Goal: Task Accomplishment & Management: Complete application form

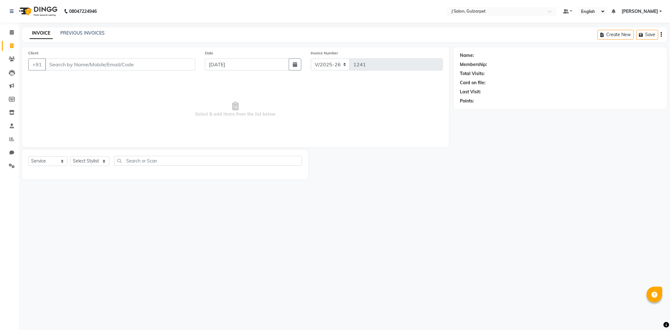
select select "8558"
select select "service"
click at [12, 32] on icon at bounding box center [12, 32] width 4 height 5
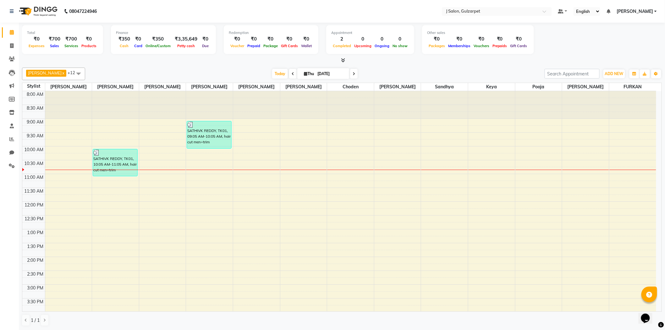
click at [206, 137] on div "SATHIVK REDDY, TK01, 09:05 AM-10:05 AM, hair cut men+trim" at bounding box center [209, 134] width 44 height 27
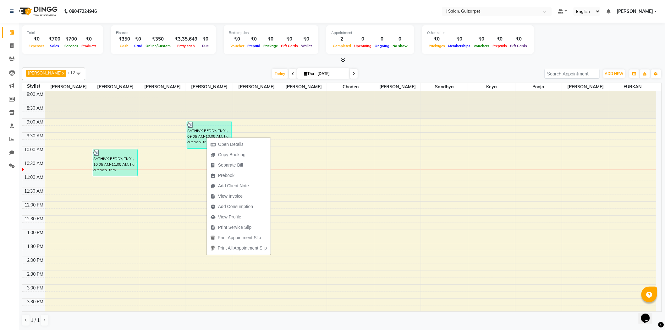
click at [206, 137] on div "Open Details Copy Booking Separate Bill Prebook Add Client Note View Invoice Ad…" at bounding box center [238, 196] width 64 height 118
click at [230, 143] on span "Open Details" at bounding box center [230, 144] width 25 height 7
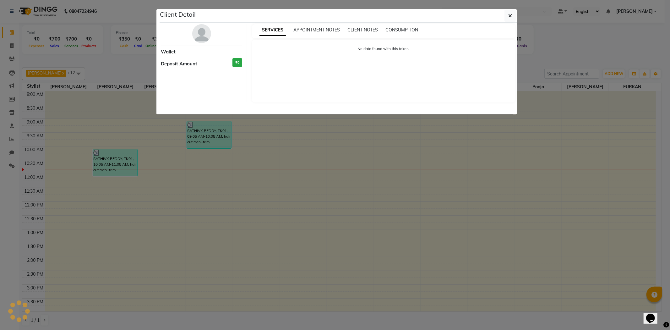
select select "3"
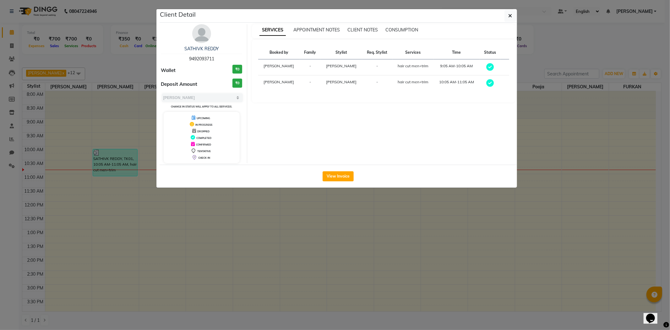
click at [241, 215] on ngb-modal-window "Client Detail SATHIVK REDDY 9492093711 Wallet ₹0 Deposit Amount ₹0 Select MARK …" at bounding box center [335, 165] width 670 height 330
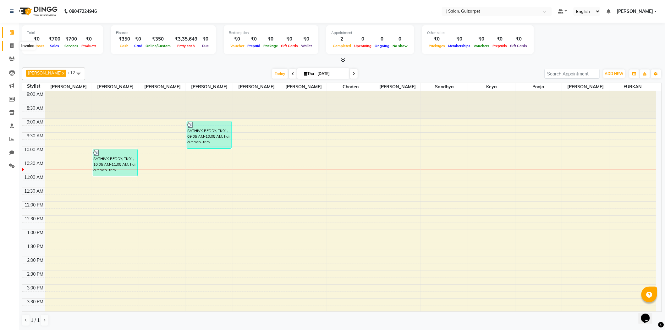
click at [13, 45] on icon at bounding box center [11, 45] width 3 height 5
select select "service"
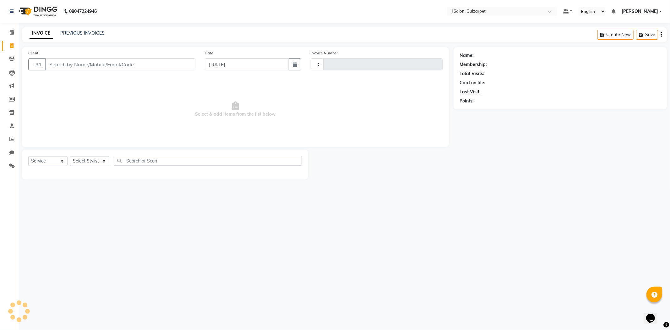
type input "1241"
select select "8558"
click at [90, 64] on input "Client" at bounding box center [120, 64] width 150 height 12
click at [182, 283] on div "08047224946 Select Location × J Salon, Gulzarpet Default Panel My Panel English…" at bounding box center [335, 165] width 670 height 330
click at [63, 65] on input "Client" at bounding box center [120, 64] width 150 height 12
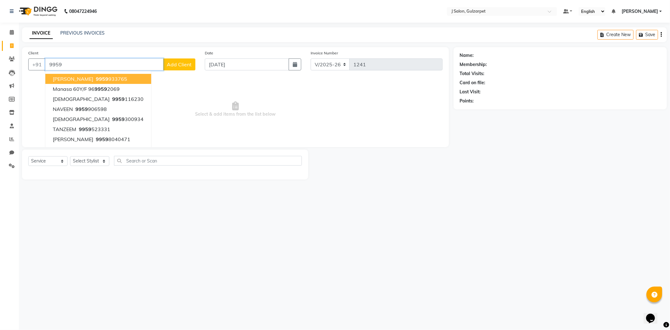
drag, startPoint x: 63, startPoint y: 65, endPoint x: 71, endPoint y: 74, distance: 12.3
click at [71, 70] on div "+91 9959 [PERSON_NAME] 9959 933765 Manasa 60Y/F 96 9959 2069 [PERSON_NAME] 9959…" at bounding box center [111, 64] width 167 height 12
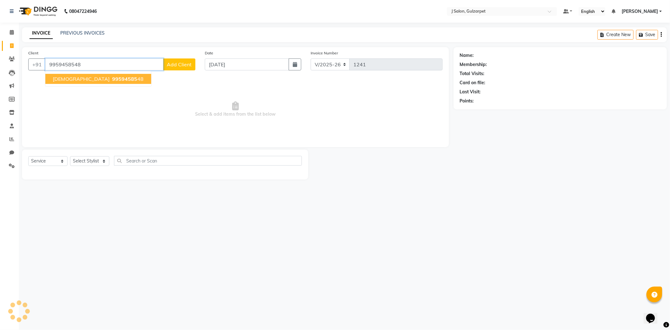
type input "9959458548"
click at [99, 79] on button "Shiva 99594585 48" at bounding box center [98, 79] width 106 height 10
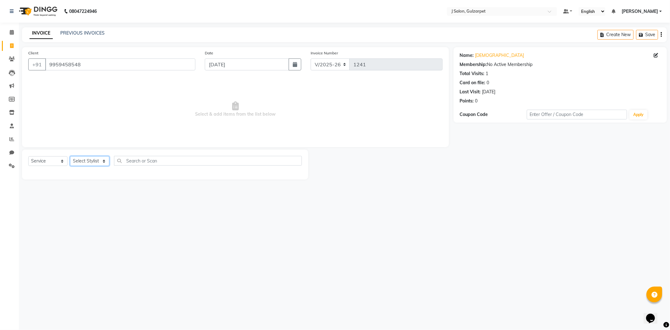
click at [79, 160] on select "Select Stylist Admin [PERSON_NAME] [PERSON_NAME] [PERSON_NAME] [PERSON_NAME] [P…" at bounding box center [89, 161] width 39 height 10
select select "84897"
click at [70, 156] on select "Select Stylist Admin [PERSON_NAME] [PERSON_NAME] [PERSON_NAME] [PERSON_NAME] [P…" at bounding box center [89, 161] width 39 height 10
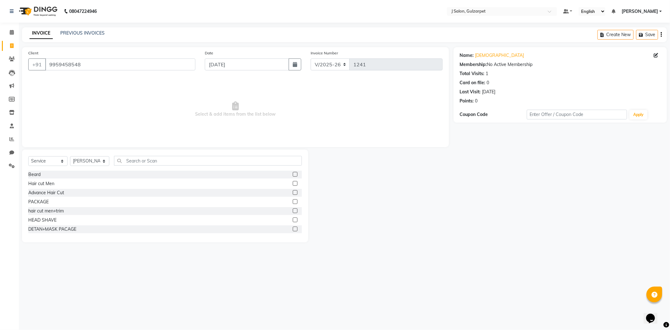
click at [154, 155] on div "Select Service Product Membership Package Voucher Prepaid Gift Card Select Styl…" at bounding box center [165, 195] width 286 height 93
click at [156, 163] on input "text" at bounding box center [208, 161] width 188 height 10
click at [293, 184] on label at bounding box center [295, 183] width 5 height 5
click at [293, 184] on input "checkbox" at bounding box center [295, 184] width 4 height 4
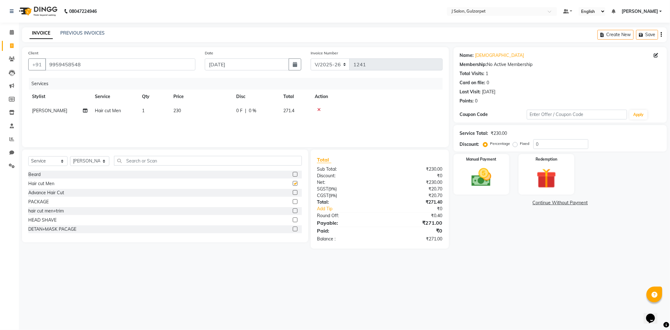
checkbox input "false"
click at [154, 161] on input "text" at bounding box center [208, 161] width 188 height 10
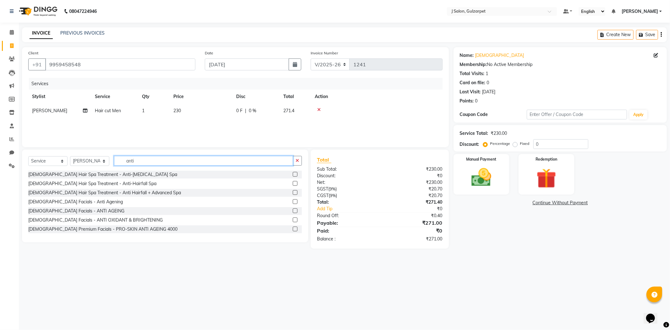
type input "anti"
click at [293, 193] on label at bounding box center [295, 192] width 5 height 5
click at [293, 193] on input "checkbox" at bounding box center [295, 193] width 4 height 4
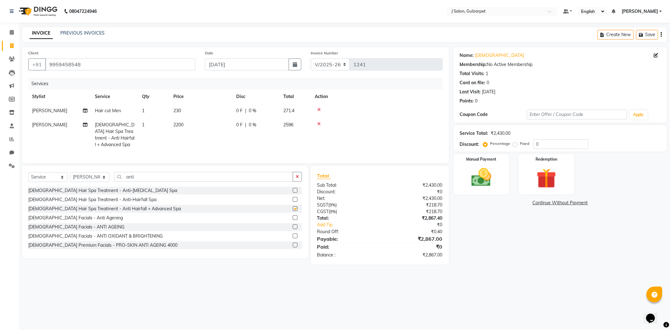
checkbox input "false"
click at [543, 143] on input "0" at bounding box center [560, 144] width 55 height 10
type input "0"
type input "15.25"
click at [473, 178] on img at bounding box center [481, 177] width 34 height 24
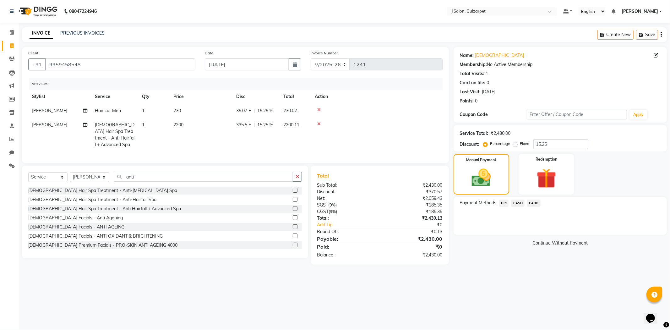
click at [519, 203] on span "CASH" at bounding box center [518, 202] width 14 height 7
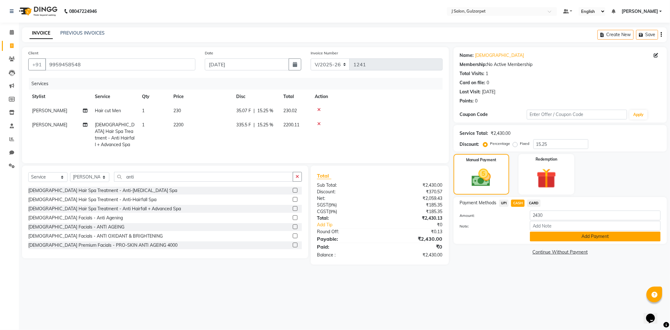
click at [564, 236] on button "Add Payment" at bounding box center [595, 236] width 131 height 10
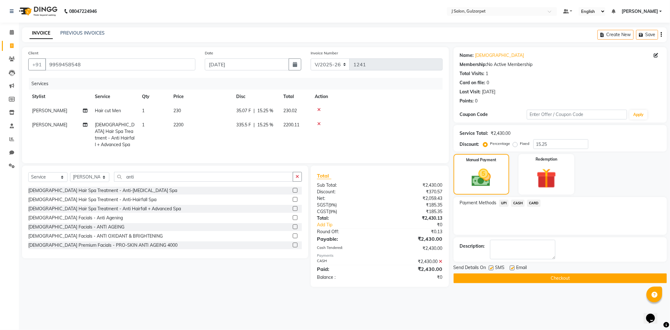
click at [572, 275] on button "Checkout" at bounding box center [559, 278] width 213 height 10
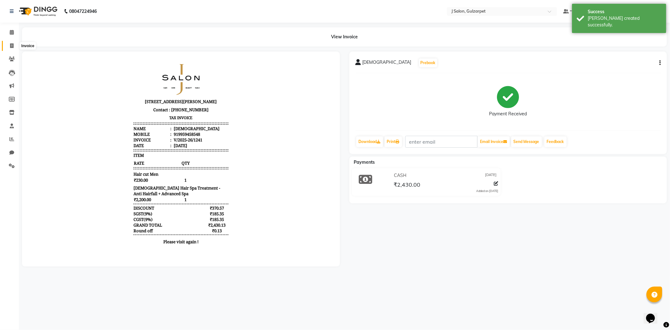
click at [14, 45] on span at bounding box center [11, 45] width 11 height 7
select select "8558"
select select "service"
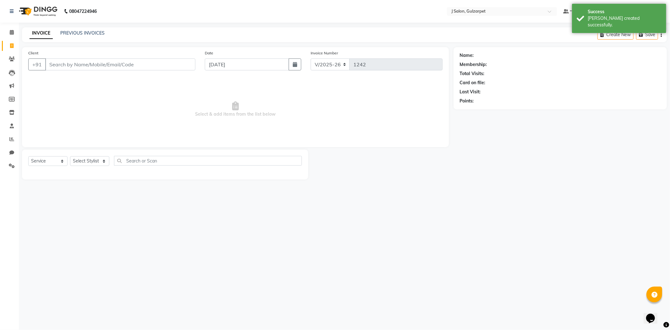
click at [61, 67] on input "Client" at bounding box center [120, 64] width 150 height 12
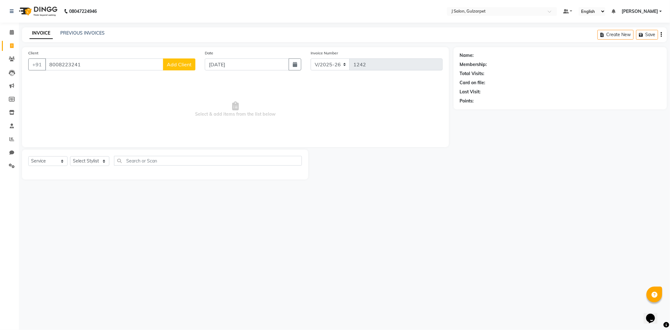
type input "8008223241"
click at [178, 65] on span "Add Client" at bounding box center [179, 64] width 25 height 6
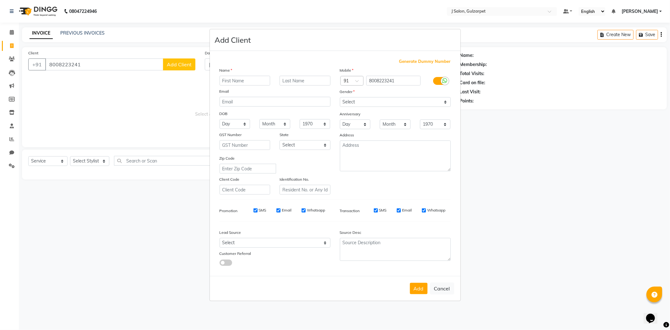
click at [244, 79] on input "text" at bounding box center [245, 81] width 51 height 10
type input "[PERSON_NAME]"
click at [364, 100] on select "Select [DEMOGRAPHIC_DATA] [DEMOGRAPHIC_DATA] Other Prefer Not To Say" at bounding box center [395, 102] width 111 height 10
select select "[DEMOGRAPHIC_DATA]"
click at [340, 97] on select "Select [DEMOGRAPHIC_DATA] [DEMOGRAPHIC_DATA] Other Prefer Not To Say" at bounding box center [395, 102] width 111 height 10
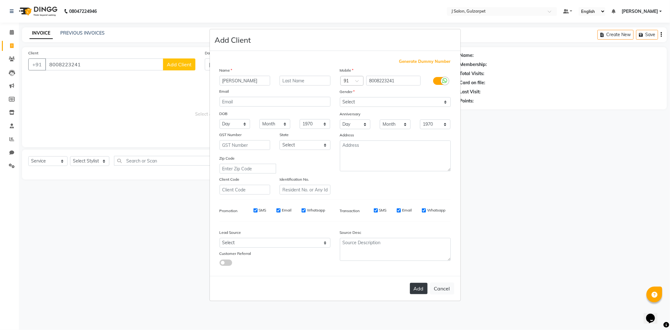
click at [416, 284] on button "Add" at bounding box center [419, 288] width 18 height 11
select select
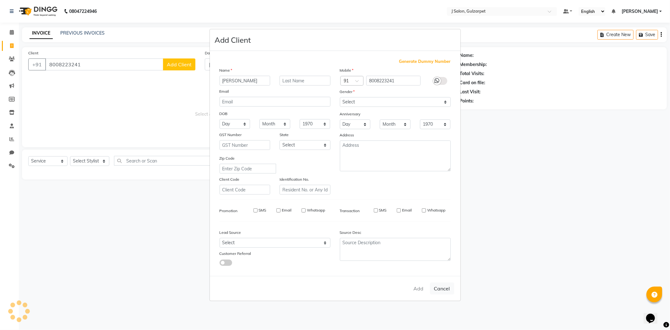
select select
checkbox input "false"
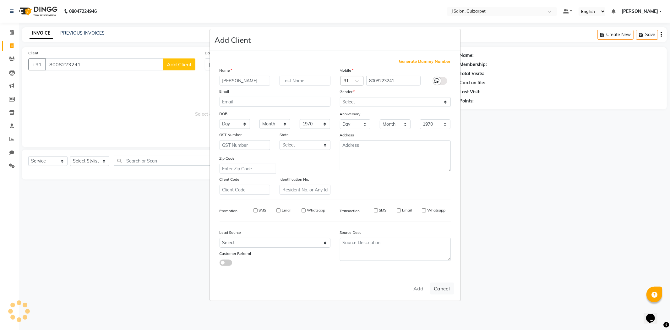
checkbox input "false"
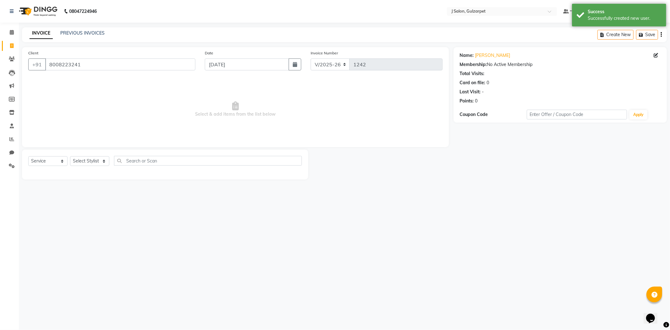
drag, startPoint x: 96, startPoint y: 153, endPoint x: 96, endPoint y: 158, distance: 5.3
click at [96, 155] on div "Select Service Product Membership Package Voucher Prepaid Gift Card Select Styl…" at bounding box center [165, 164] width 286 height 30
drag, startPoint x: 96, startPoint y: 161, endPoint x: 90, endPoint y: 159, distance: 6.2
click at [96, 161] on select "Select Stylist Admin [PERSON_NAME] [PERSON_NAME] [PERSON_NAME] [PERSON_NAME] [P…" at bounding box center [89, 161] width 39 height 10
select select "84895"
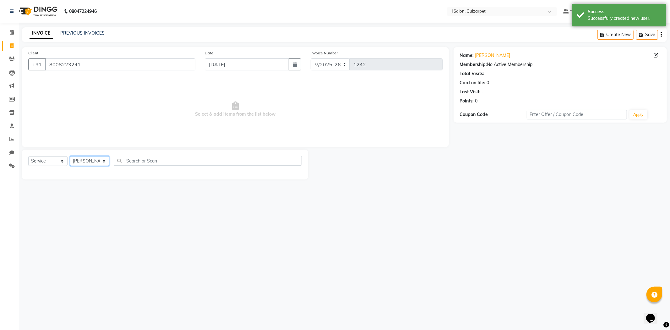
click at [70, 156] on select "Select Stylist Admin [PERSON_NAME] [PERSON_NAME] [PERSON_NAME] [PERSON_NAME] [P…" at bounding box center [89, 161] width 39 height 10
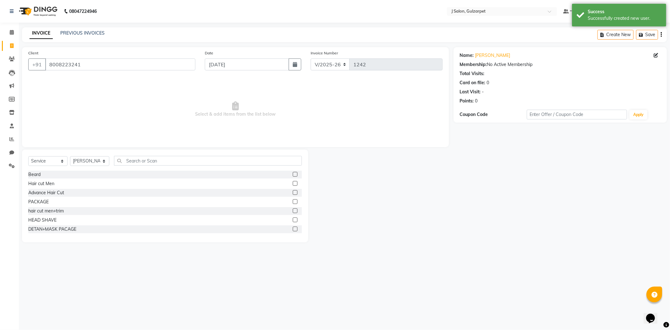
click at [293, 185] on label at bounding box center [295, 183] width 5 height 5
click at [293, 185] on input "checkbox" at bounding box center [295, 184] width 4 height 4
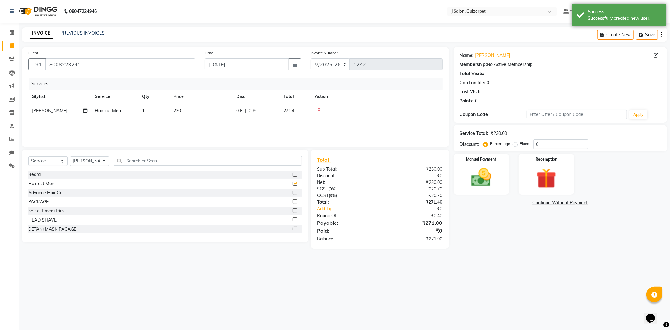
checkbox input "false"
click at [92, 159] on select "Select Stylist Admin [PERSON_NAME] [PERSON_NAME] [PERSON_NAME] [PERSON_NAME] [P…" at bounding box center [89, 161] width 39 height 10
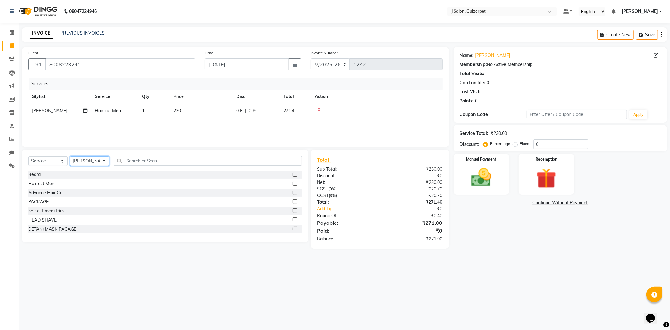
select select "84899"
click at [70, 156] on select "Select Stylist Admin [PERSON_NAME] [PERSON_NAME] [PERSON_NAME] [PERSON_NAME] [P…" at bounding box center [89, 161] width 39 height 10
click at [293, 183] on label at bounding box center [295, 183] width 5 height 5
click at [293, 183] on input "checkbox" at bounding box center [295, 184] width 4 height 4
checkbox input "false"
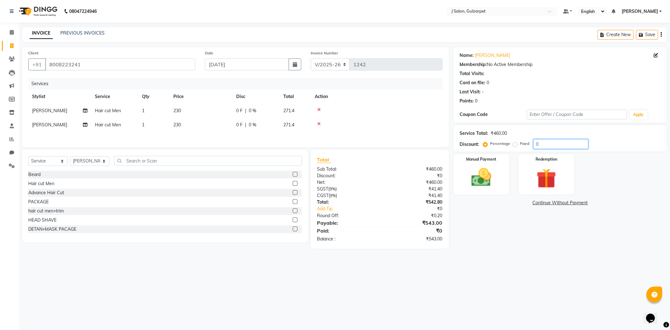
click at [542, 142] on input "0" at bounding box center [560, 144] width 55 height 10
type input "15.25"
click at [487, 175] on img at bounding box center [481, 177] width 34 height 24
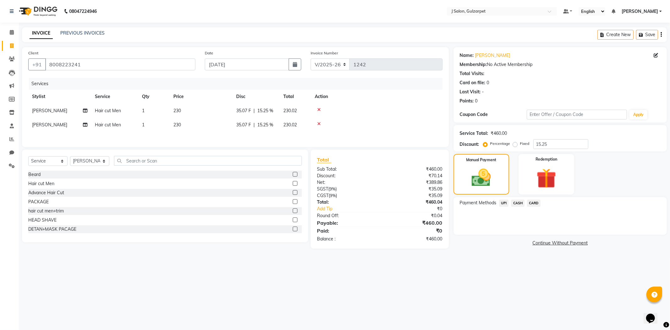
click at [501, 203] on span "UPI" at bounding box center [504, 202] width 10 height 7
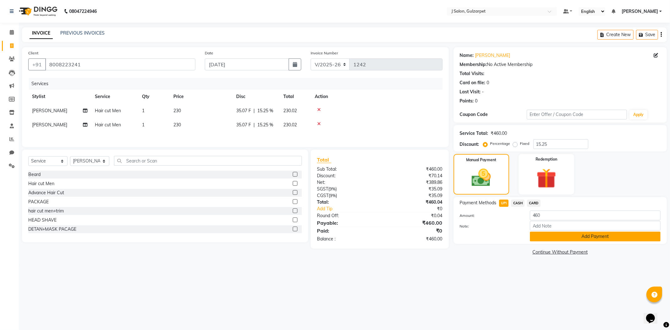
click at [566, 236] on button "Add Payment" at bounding box center [595, 236] width 131 height 10
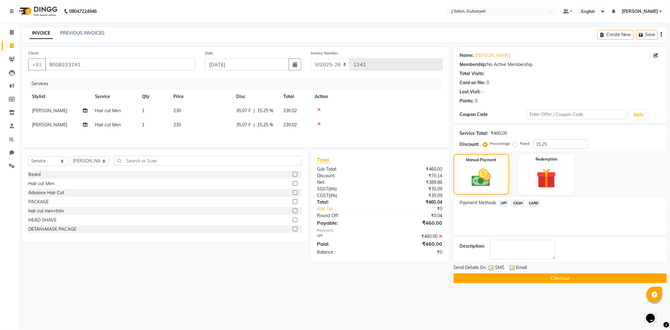
click at [553, 277] on button "Checkout" at bounding box center [559, 278] width 213 height 10
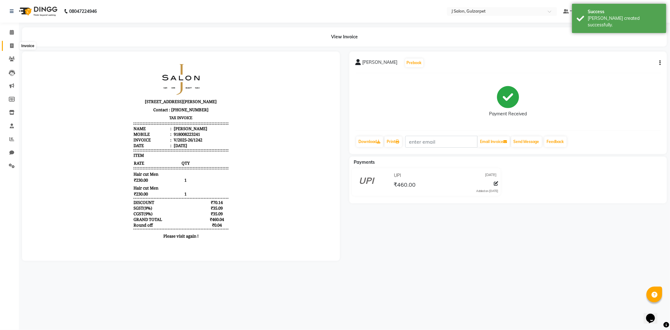
click at [7, 46] on span at bounding box center [11, 45] width 11 height 7
select select "service"
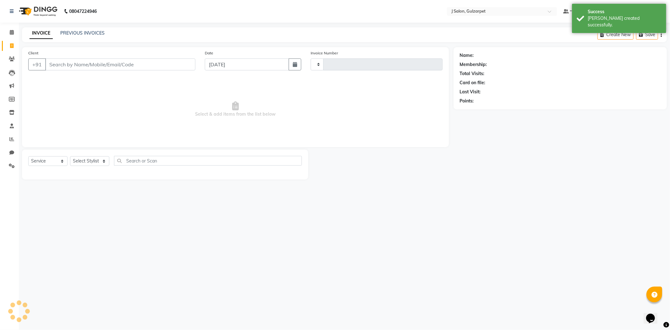
type input "1243"
select select "8558"
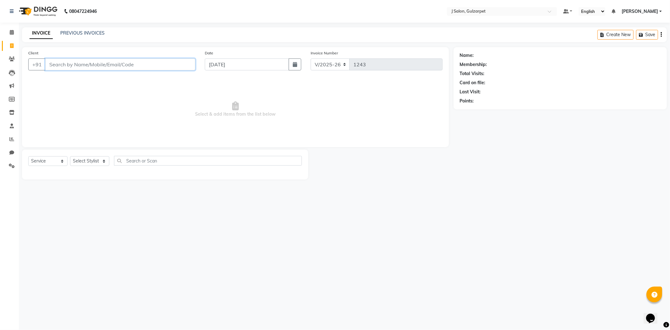
click at [103, 67] on input "Client" at bounding box center [120, 64] width 150 height 12
type input "8971010389"
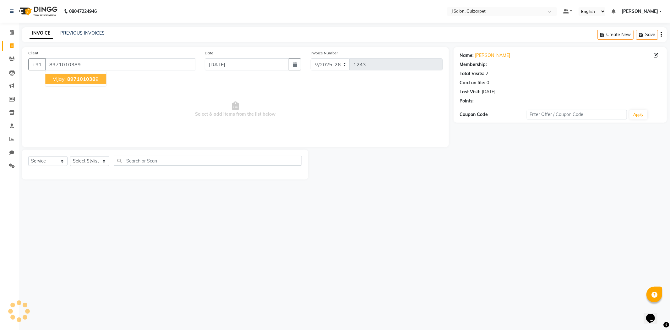
select select "1: Object"
click at [83, 74] on button "vijay 897101038 9" at bounding box center [75, 79] width 61 height 10
select select "1: Object"
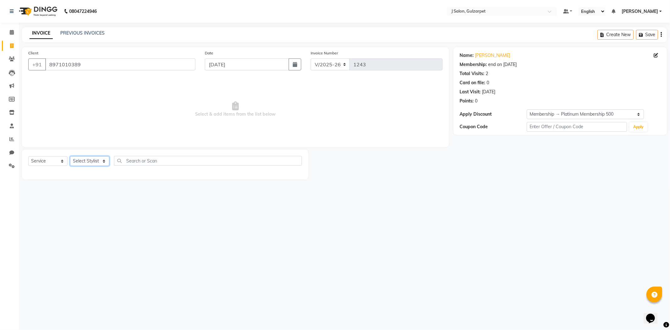
click at [92, 158] on select "Select Stylist Admin [PERSON_NAME] [PERSON_NAME] [PERSON_NAME] [PERSON_NAME] [P…" at bounding box center [89, 161] width 39 height 10
select select "84895"
click at [70, 156] on select "Select Stylist Admin [PERSON_NAME] [PERSON_NAME] [PERSON_NAME] [PERSON_NAME] [P…" at bounding box center [89, 161] width 39 height 10
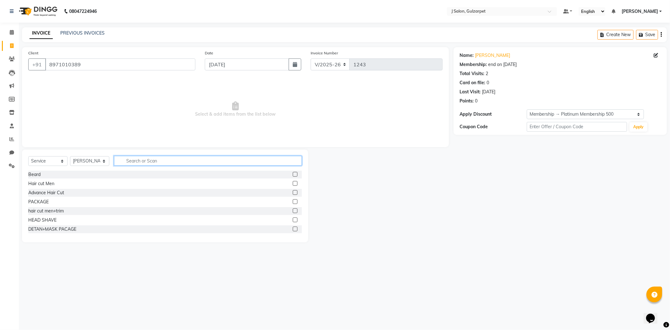
click at [133, 161] on input "text" at bounding box center [208, 161] width 188 height 10
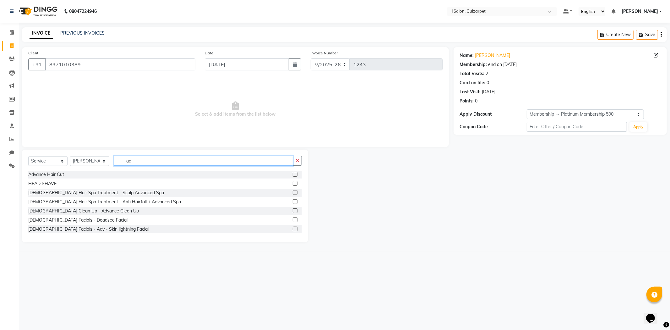
type input "ad"
click at [293, 229] on label at bounding box center [295, 228] width 5 height 5
click at [293, 229] on input "checkbox" at bounding box center [295, 229] width 4 height 4
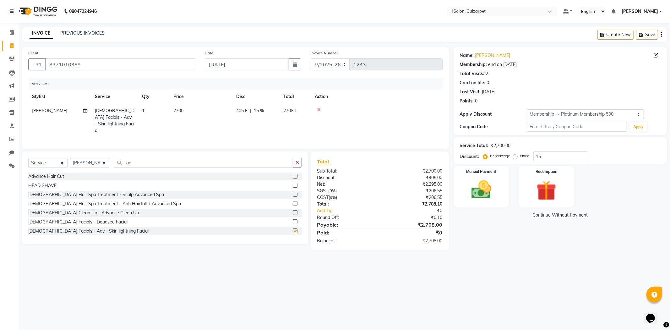
checkbox input "false"
click at [296, 161] on icon "button" at bounding box center [297, 162] width 3 height 4
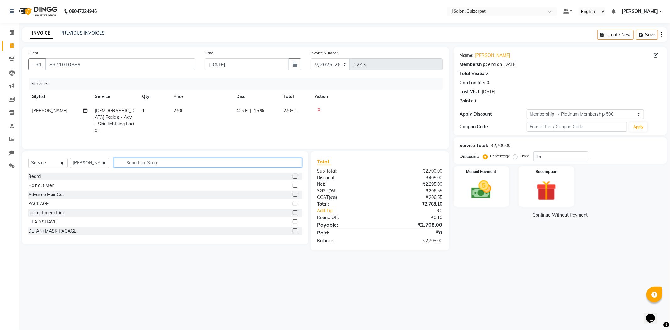
click at [189, 161] on input "text" at bounding box center [208, 163] width 188 height 10
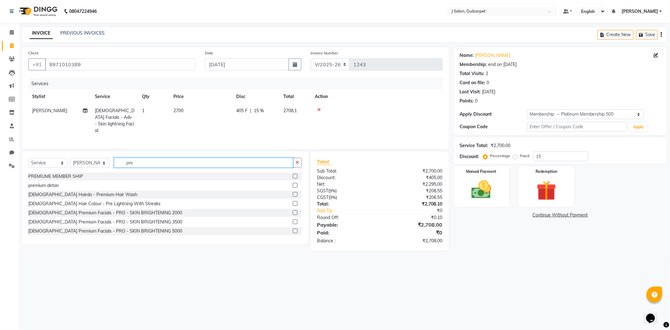
type input "pre"
click at [293, 183] on label at bounding box center [295, 185] width 5 height 5
click at [293, 183] on input "checkbox" at bounding box center [295, 185] width 4 height 4
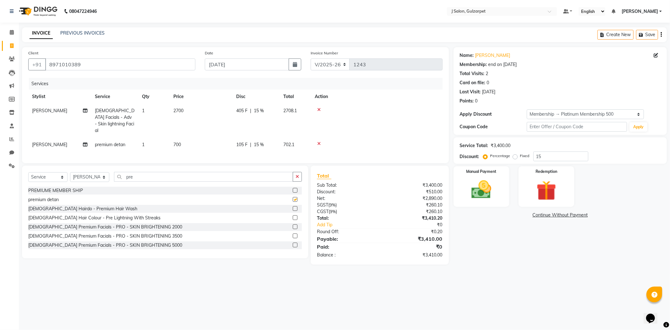
checkbox input "false"
click at [299, 174] on button "button" at bounding box center [297, 177] width 9 height 10
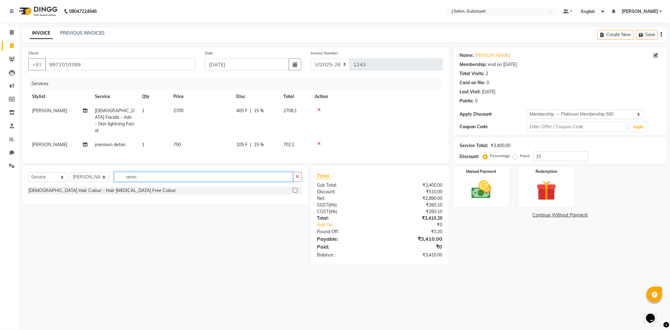
type input "amm"
click at [295, 189] on label at bounding box center [295, 190] width 5 height 5
click at [295, 189] on input "checkbox" at bounding box center [295, 190] width 4 height 4
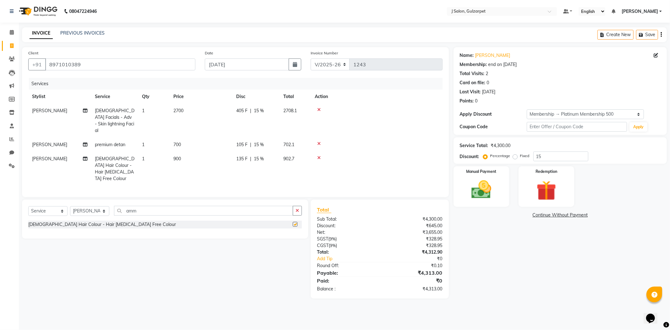
checkbox input "false"
click at [295, 206] on button "button" at bounding box center [297, 211] width 9 height 10
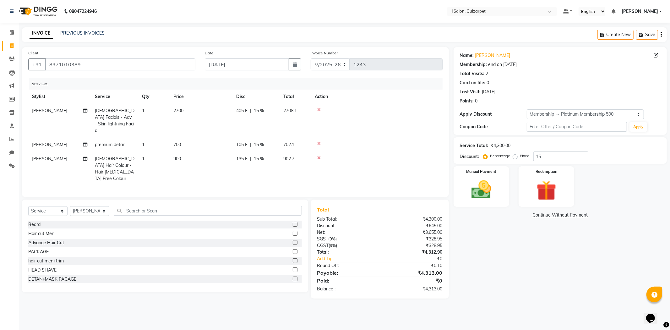
click at [293, 222] on label at bounding box center [295, 224] width 5 height 5
click at [293, 222] on input "checkbox" at bounding box center [295, 224] width 4 height 4
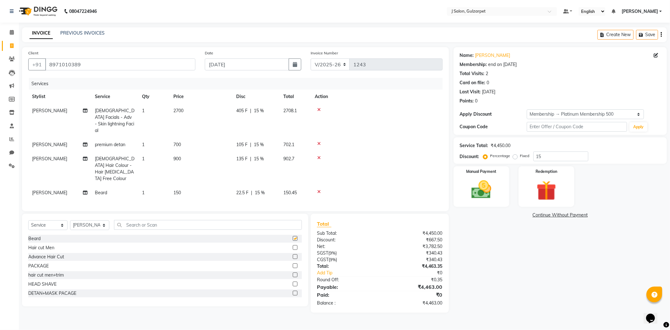
checkbox input "false"
click at [545, 152] on input "15" at bounding box center [560, 156] width 55 height 10
click at [180, 156] on span "900" at bounding box center [177, 159] width 8 height 6
select select "84895"
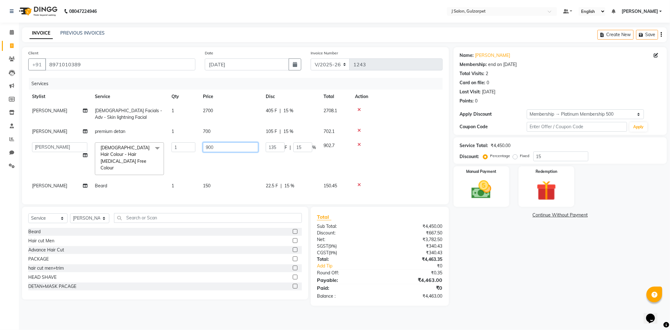
click at [209, 148] on input "900" at bounding box center [230, 147] width 55 height 10
type input "300"
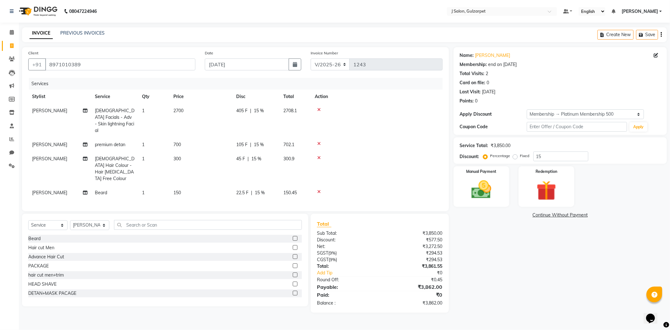
click at [381, 182] on div "Services Stylist Service Qty Price Disc Total Action [PERSON_NAME] [DEMOGRAPHIC…" at bounding box center [235, 141] width 414 height 127
click at [544, 158] on input "15" at bounding box center [560, 156] width 55 height 10
type input "15.15"
click at [492, 187] on img at bounding box center [481, 190] width 34 height 24
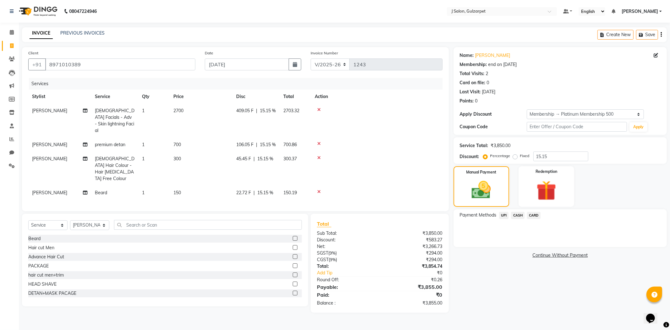
click at [507, 217] on span "UPI" at bounding box center [504, 215] width 10 height 7
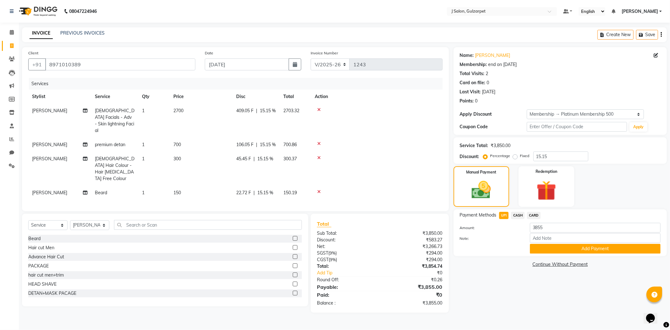
click at [174, 157] on span "300" at bounding box center [177, 159] width 8 height 6
select select "84895"
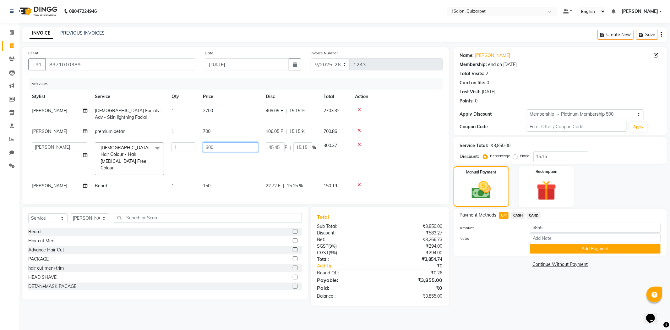
click at [209, 149] on input "300" at bounding box center [230, 147] width 55 height 10
type input "300"
click at [564, 249] on button "Add Payment" at bounding box center [595, 249] width 131 height 10
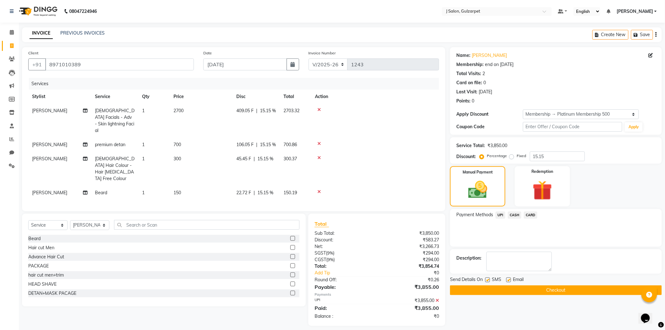
click at [509, 287] on button "Checkout" at bounding box center [556, 290] width 212 height 10
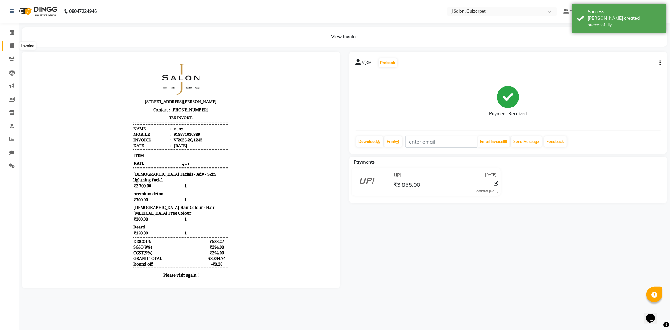
click at [12, 44] on icon at bounding box center [11, 45] width 3 height 5
select select "service"
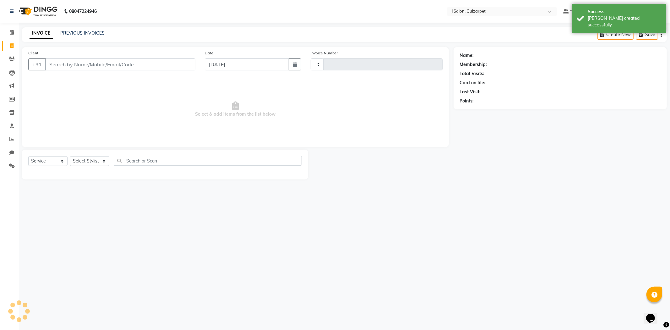
type input "1244"
select select "8558"
click at [13, 30] on icon at bounding box center [12, 32] width 4 height 5
